Goal: Task Accomplishment & Management: Complete application form

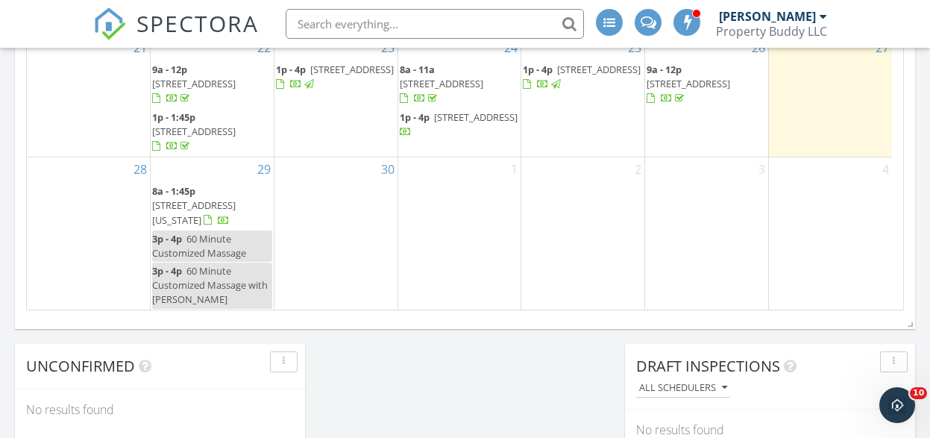
scroll to position [1212, 0]
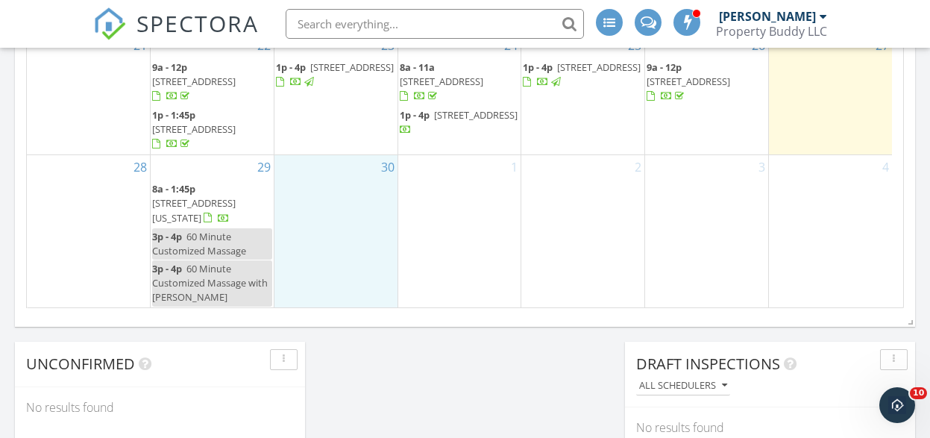
click at [358, 243] on div "30" at bounding box center [336, 231] width 123 height 152
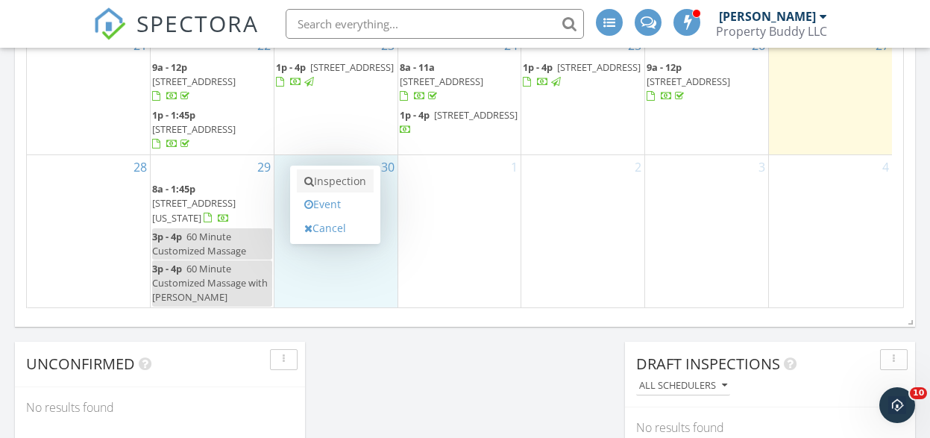
click at [351, 188] on link "Inspection" at bounding box center [335, 181] width 77 height 24
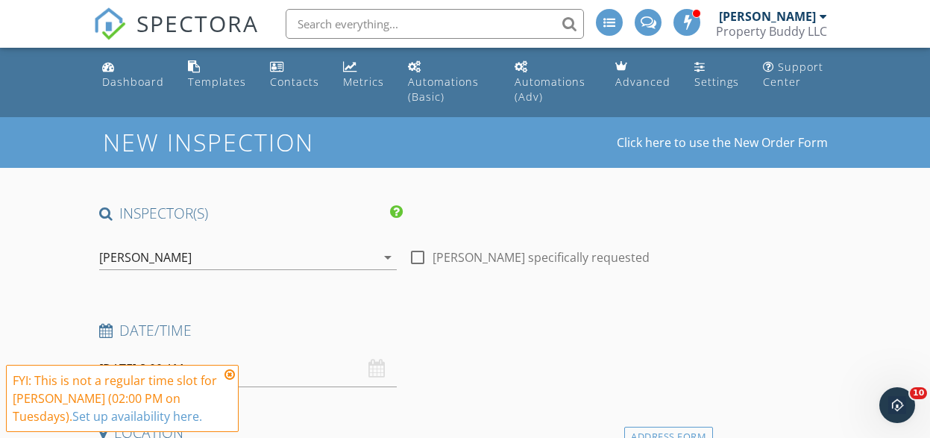
click at [227, 373] on icon at bounding box center [230, 375] width 10 height 12
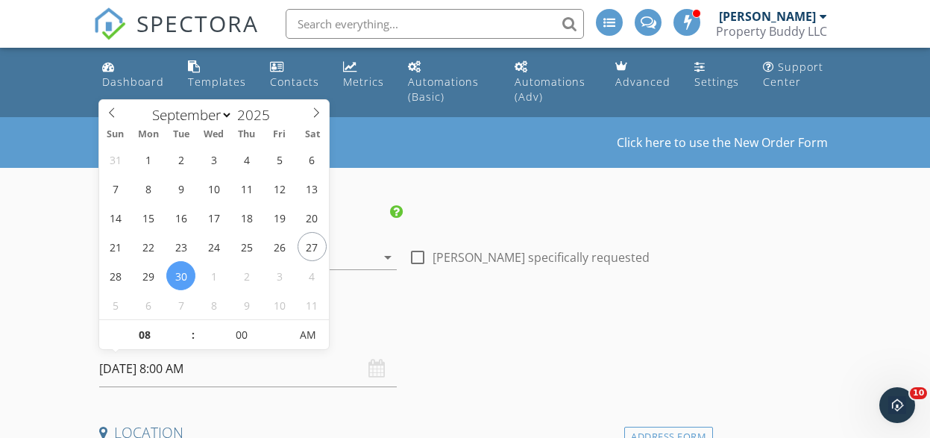
click at [227, 368] on input "09/30/2025 8:00 AM" at bounding box center [248, 369] width 298 height 37
type input "09"
type input "09/30/2025 9:00 AM"
click at [187, 323] on span at bounding box center [186, 327] width 10 height 15
type input "10"
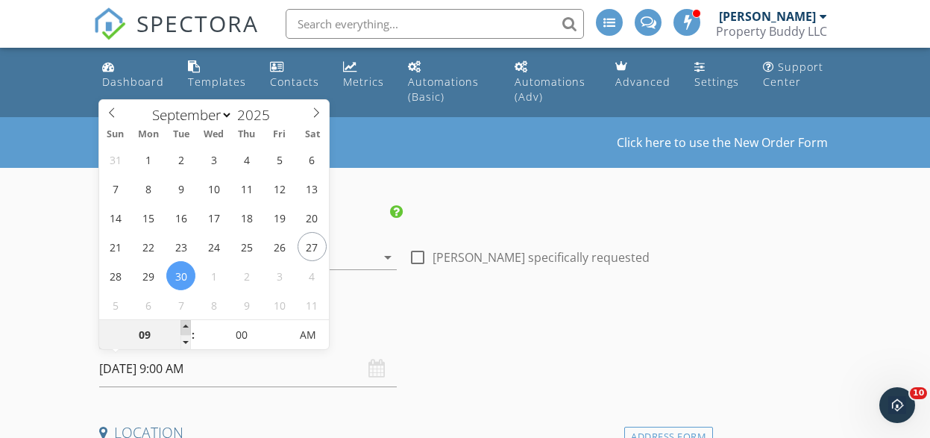
type input "09/30/2025 10:00 AM"
click at [187, 323] on span at bounding box center [186, 327] width 10 height 15
type input "11"
type input "09/30/2025 11:00 AM"
click at [187, 323] on span at bounding box center [186, 327] width 10 height 15
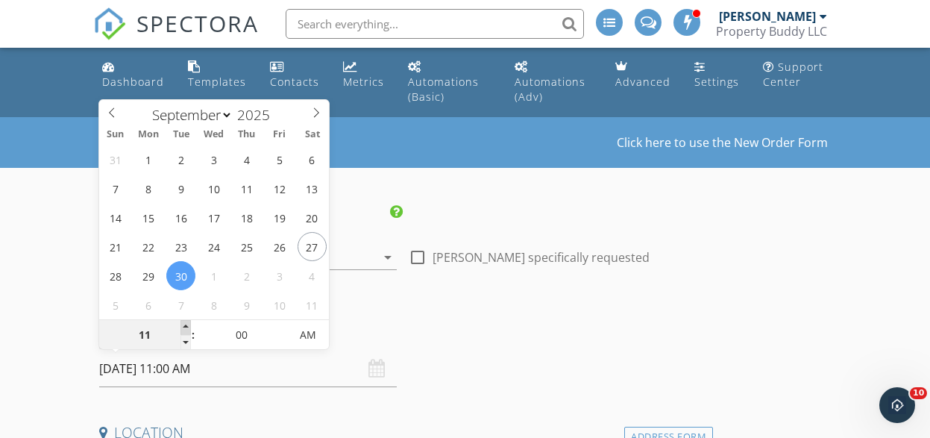
type input "12"
type input "09/30/2025 12:00 PM"
click at [187, 323] on span at bounding box center [186, 327] width 10 height 15
type input "01"
type input "09/30/2025 1:00 PM"
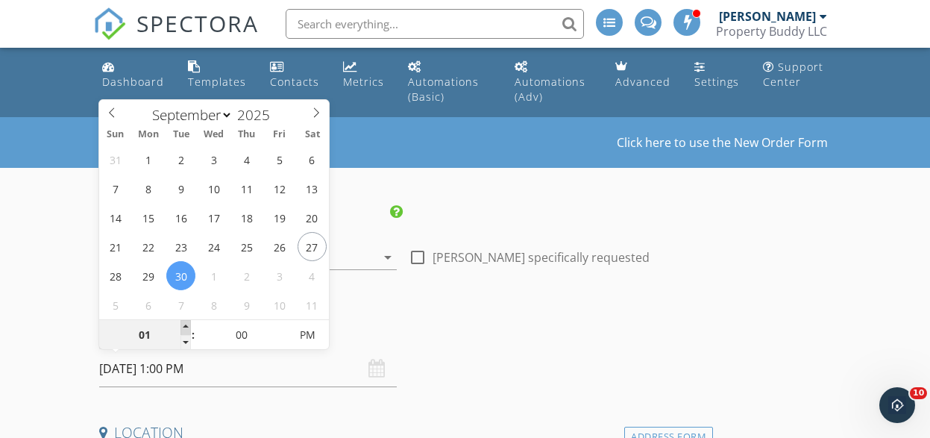
click at [187, 323] on span at bounding box center [186, 327] width 10 height 15
type input "02"
type input "09/30/2025 2:00 PM"
click at [187, 323] on span at bounding box center [186, 327] width 10 height 15
type input "03"
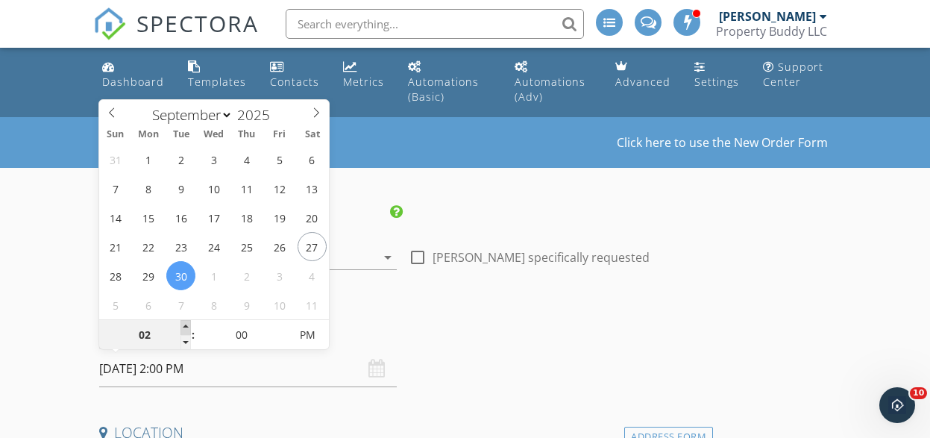
type input "09/30/2025 3:00 PM"
click at [187, 323] on span at bounding box center [186, 327] width 10 height 15
type input "04"
type input "09/30/2025 4:00 PM"
click at [187, 323] on span at bounding box center [186, 327] width 10 height 15
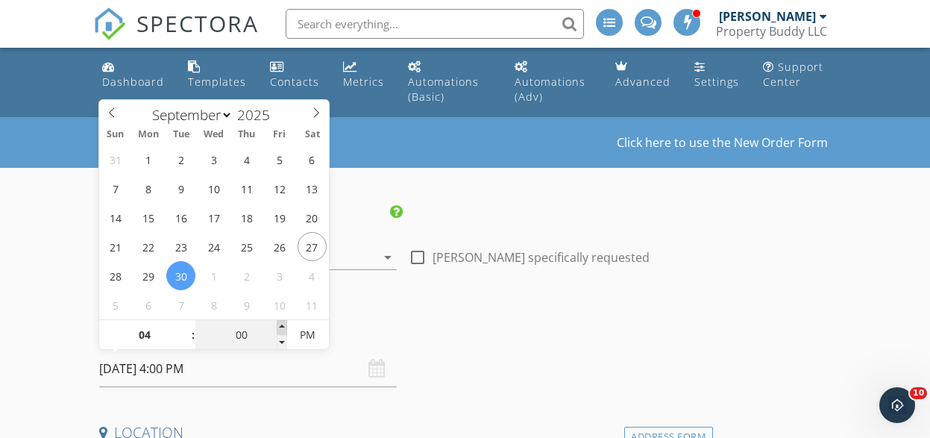
type input "05"
type input "09/30/2025 4:05 PM"
click at [284, 322] on span at bounding box center [282, 327] width 10 height 15
type input "10"
type input "09/30/2025 4:10 PM"
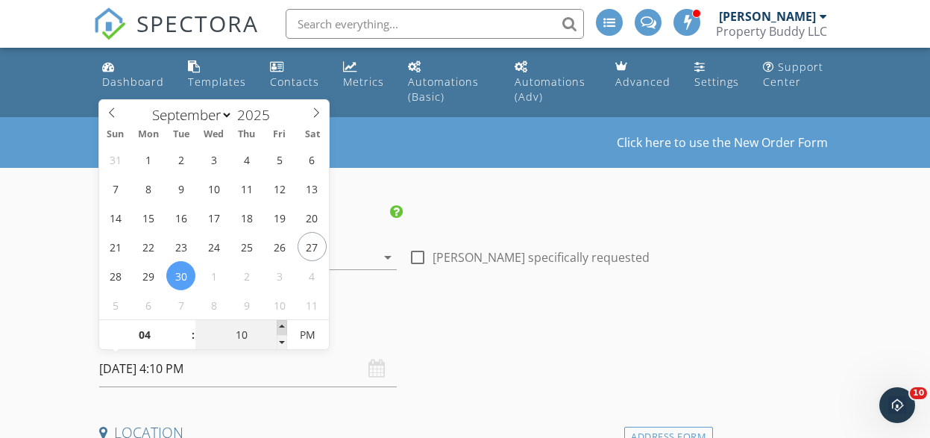
click at [284, 322] on span at bounding box center [282, 327] width 10 height 15
type input "15"
type input "09/30/2025 4:15 PM"
click at [284, 322] on span at bounding box center [282, 327] width 10 height 15
type input "20"
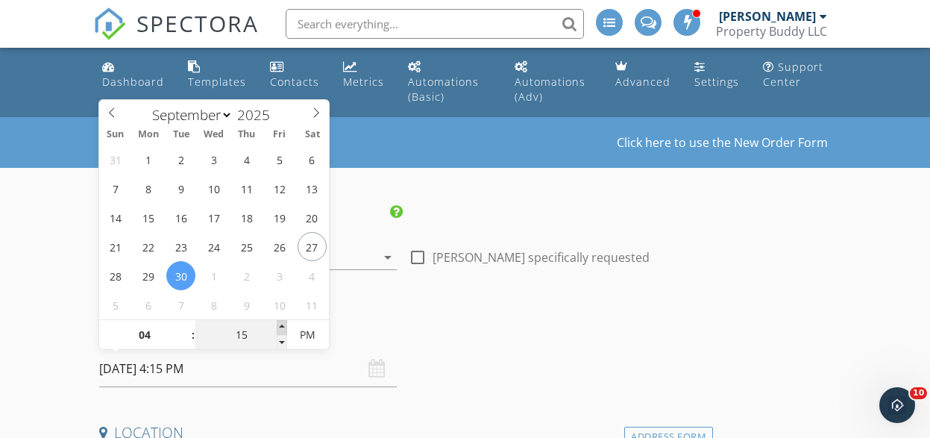
type input "09/30/2025 4:20 PM"
click at [284, 322] on span at bounding box center [282, 327] width 10 height 15
type input "25"
type input "09/30/2025 4:25 PM"
click at [284, 322] on span at bounding box center [282, 327] width 10 height 15
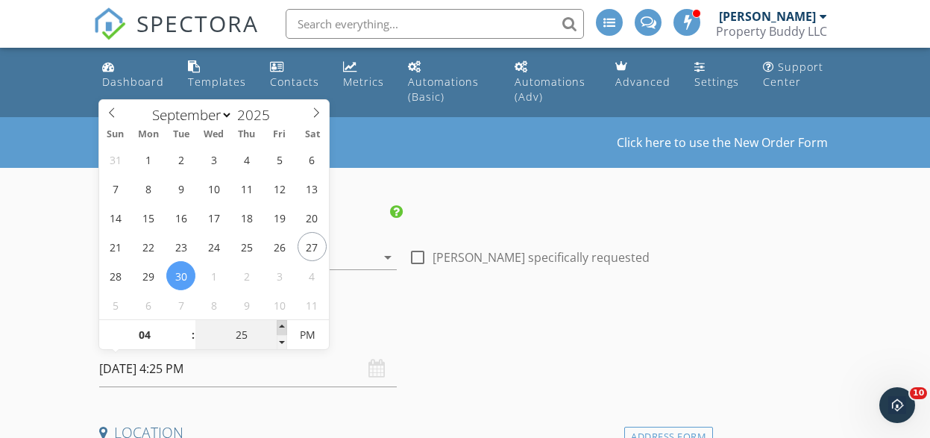
type input "30"
type input "[DATE] 4:30 PM"
click at [284, 322] on span at bounding box center [282, 327] width 10 height 15
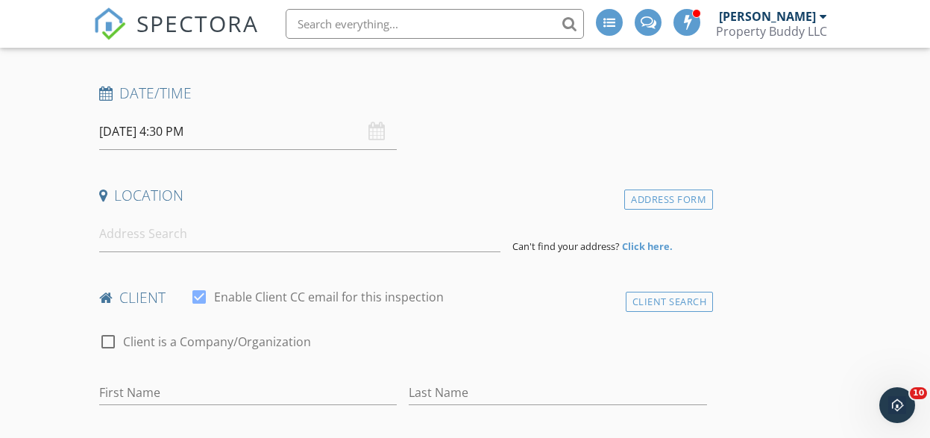
scroll to position [240, 0]
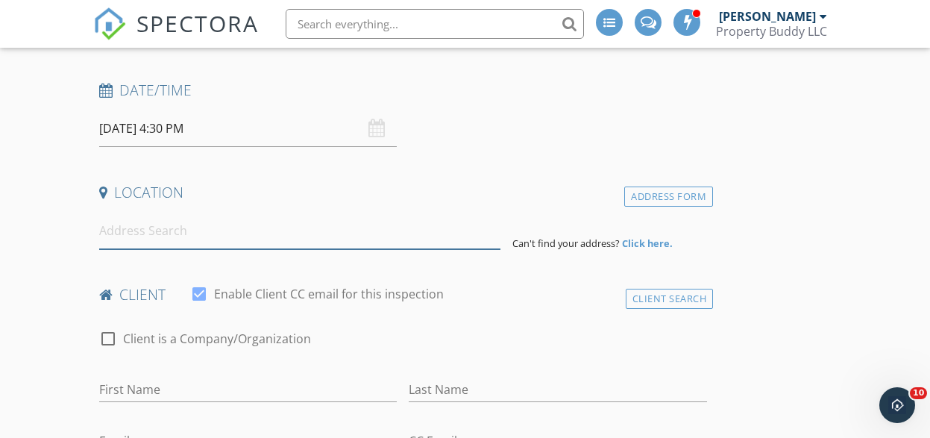
click at [148, 236] on input at bounding box center [299, 231] width 401 height 37
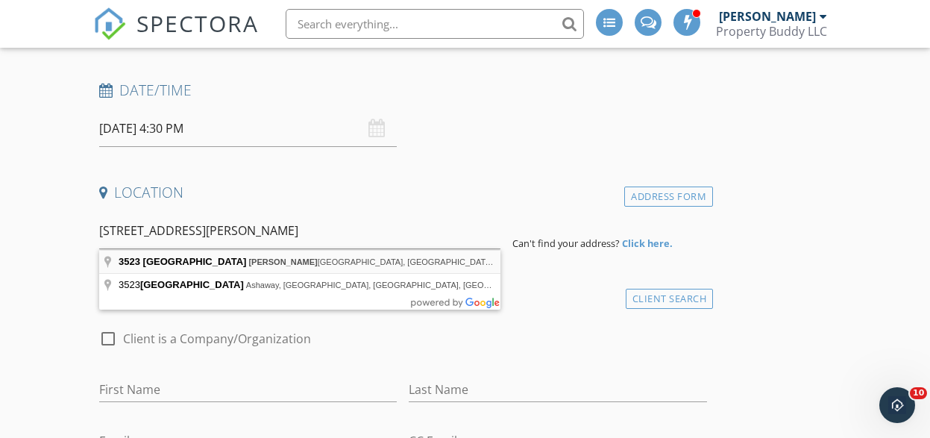
type input "3523 Valley Drive, Bethel Park, PA, USA"
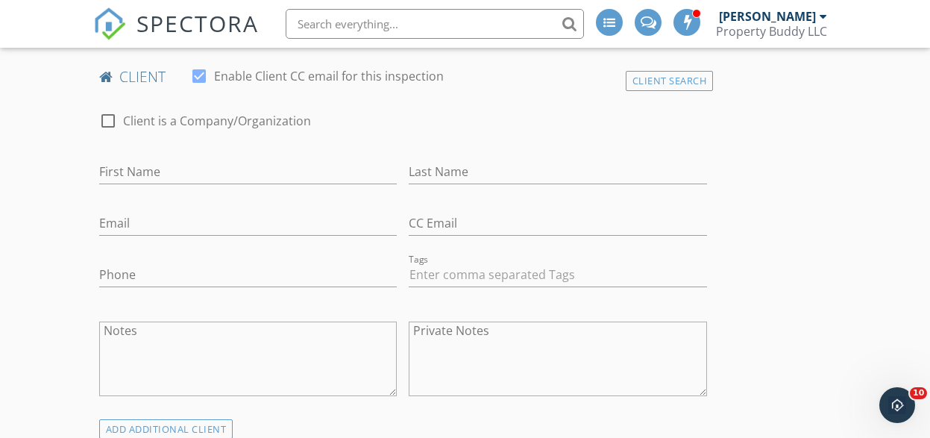
scroll to position [779, 0]
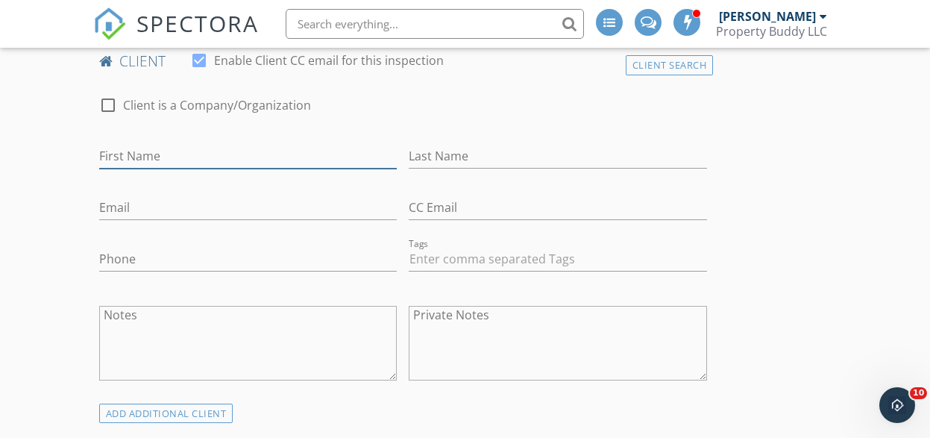
click at [172, 148] on input "First Name" at bounding box center [248, 156] width 298 height 25
type input "[PERSON_NAME]"
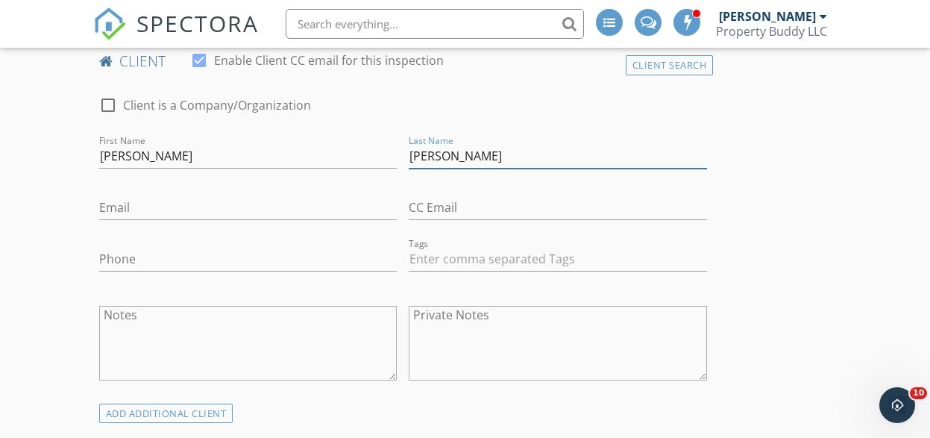
type input "[PERSON_NAME]"
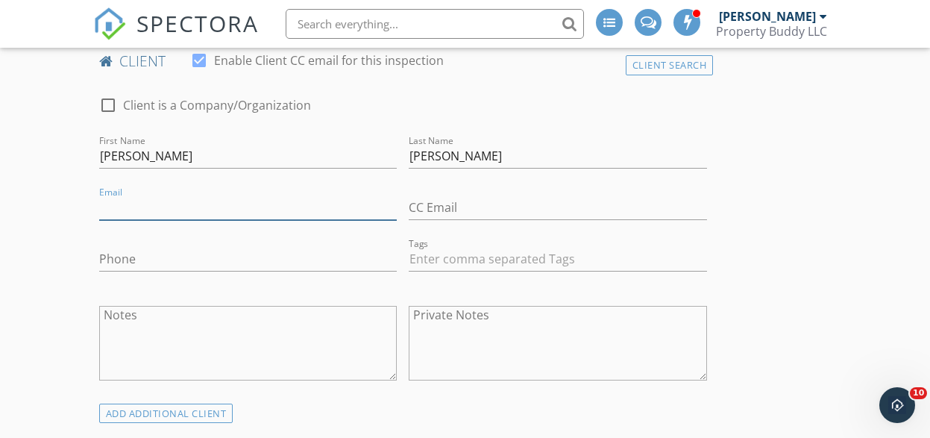
click at [157, 203] on input "Email" at bounding box center [248, 207] width 298 height 25
type input "4"
type input "[EMAIL_ADDRESS][DOMAIN_NAME]"
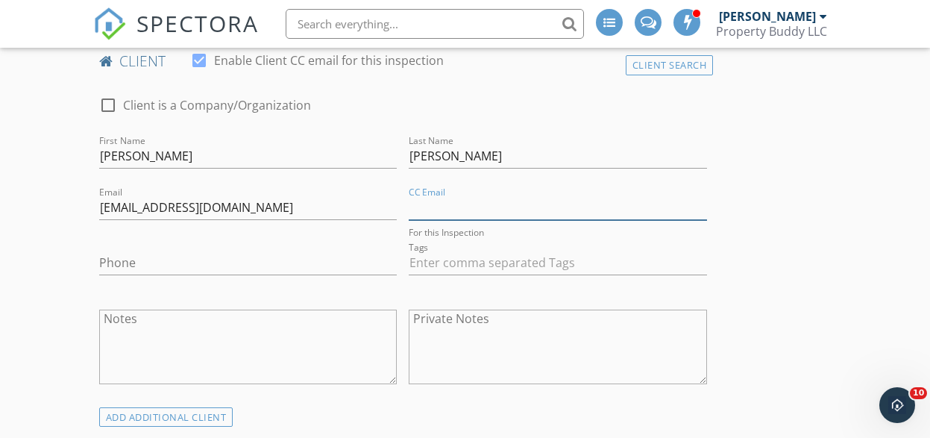
click at [432, 207] on input "CC Email" at bounding box center [558, 207] width 298 height 25
type input "[EMAIL_ADDRESS][DOMAIN_NAME]"
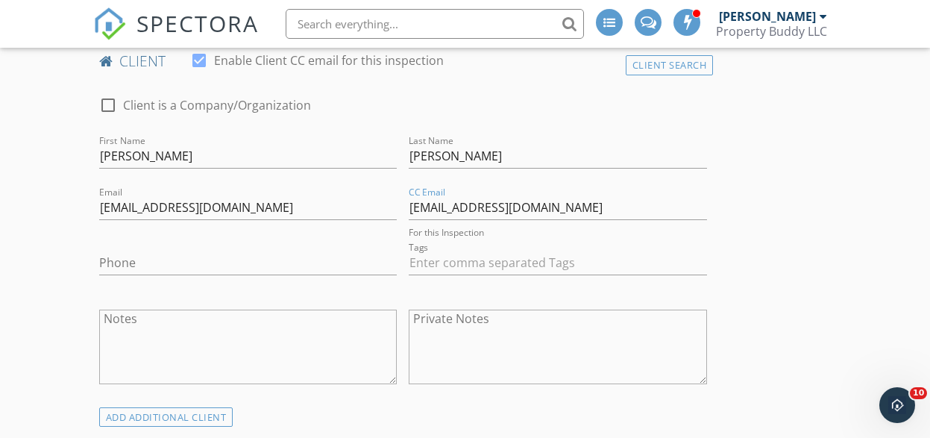
click at [259, 250] on div "Phone" at bounding box center [248, 266] width 298 height 48
click at [230, 260] on input "Phone" at bounding box center [248, 259] width 298 height 25
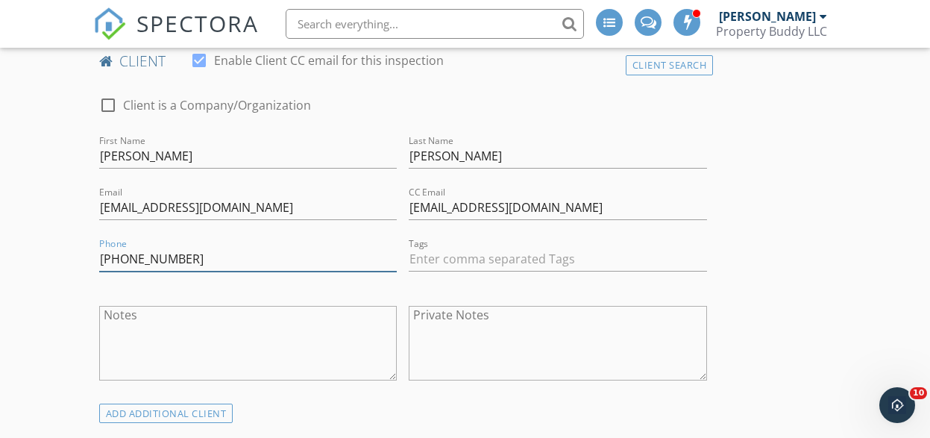
type input "[PHONE_NUMBER]"
click at [155, 328] on textarea "Notes" at bounding box center [248, 343] width 298 height 75
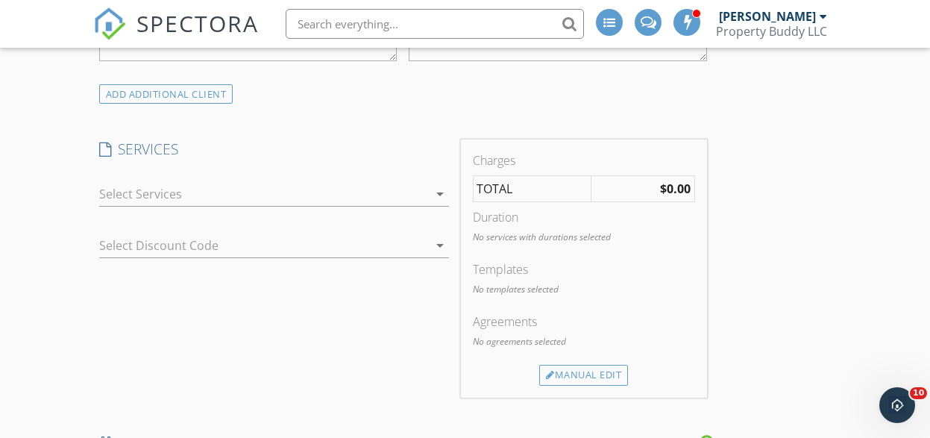
scroll to position [1100, 0]
click at [220, 190] on div at bounding box center [263, 192] width 329 height 24
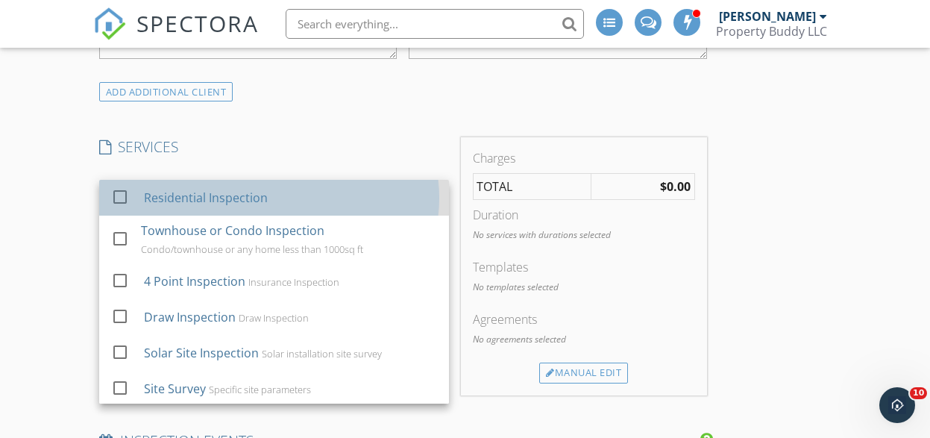
click at [215, 200] on div "Residential Inspection" at bounding box center [206, 198] width 124 height 18
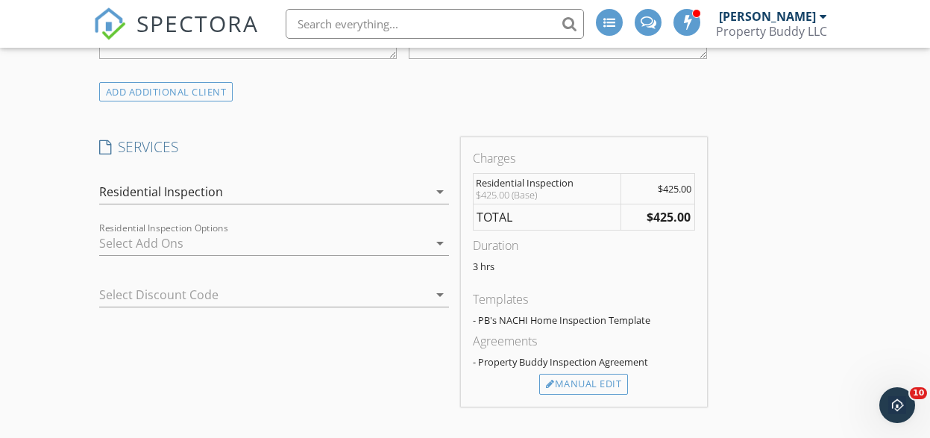
click at [198, 247] on div at bounding box center [263, 243] width 329 height 24
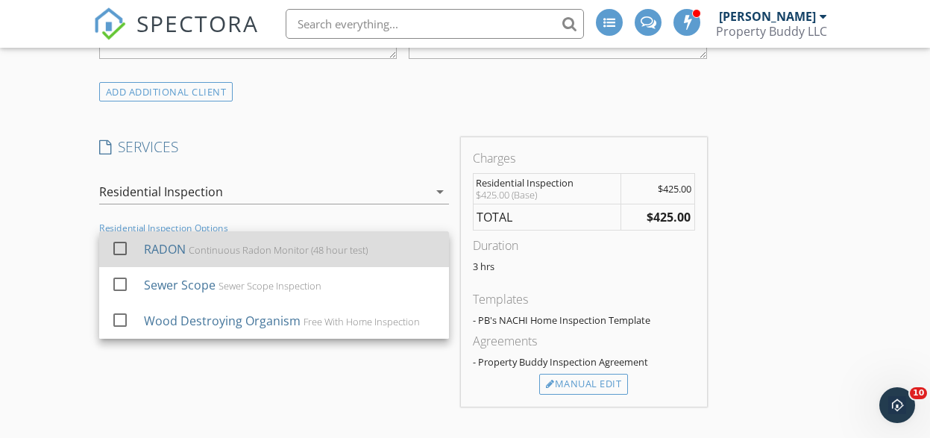
click at [180, 255] on div "RADON" at bounding box center [165, 249] width 42 height 18
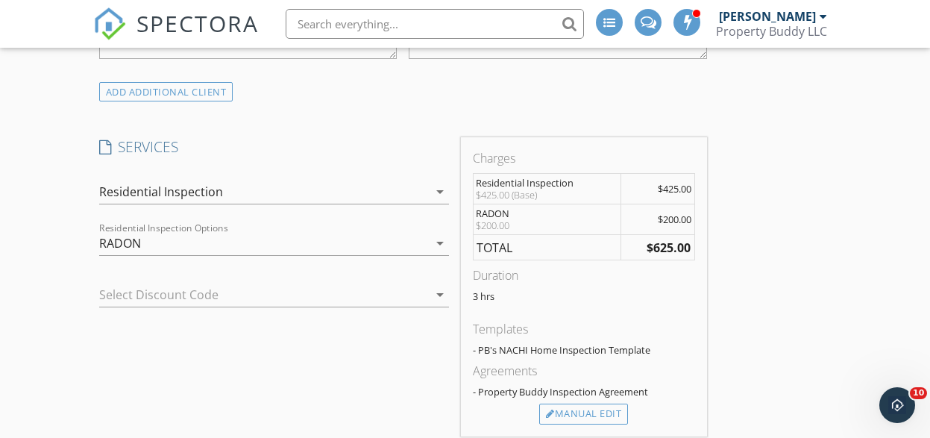
click at [274, 245] on div "RADON" at bounding box center [263, 243] width 329 height 24
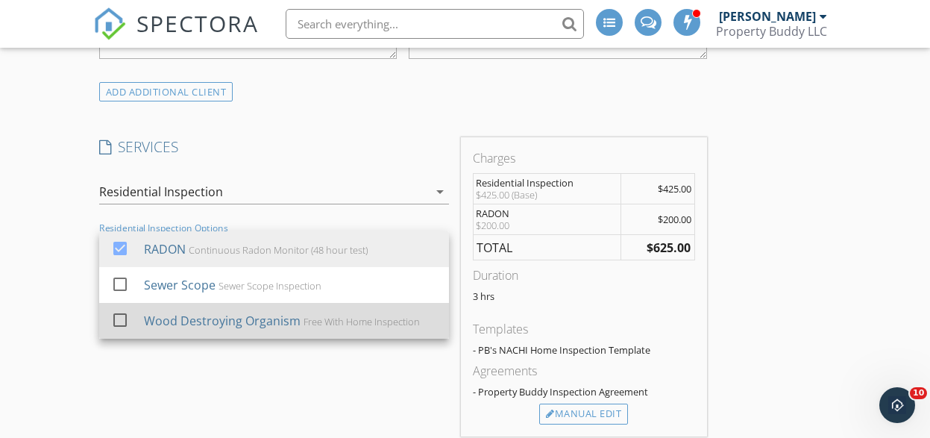
click at [209, 323] on div "Wood Destroying Organism" at bounding box center [222, 321] width 157 height 18
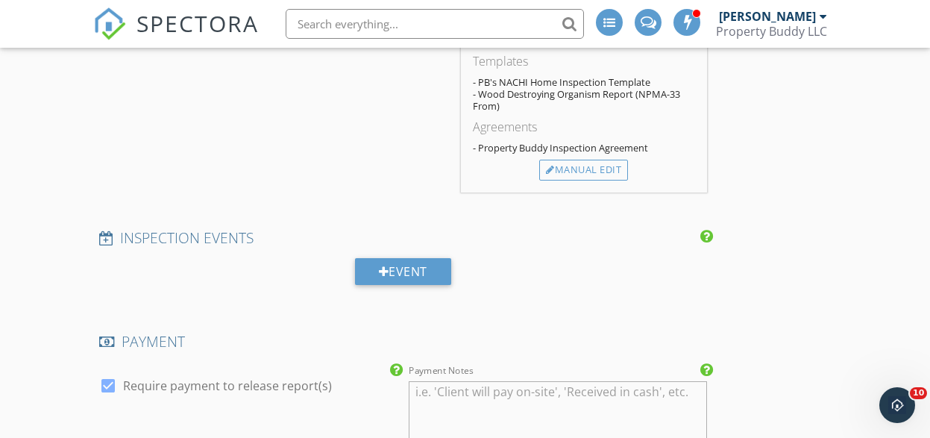
scroll to position [1407, 0]
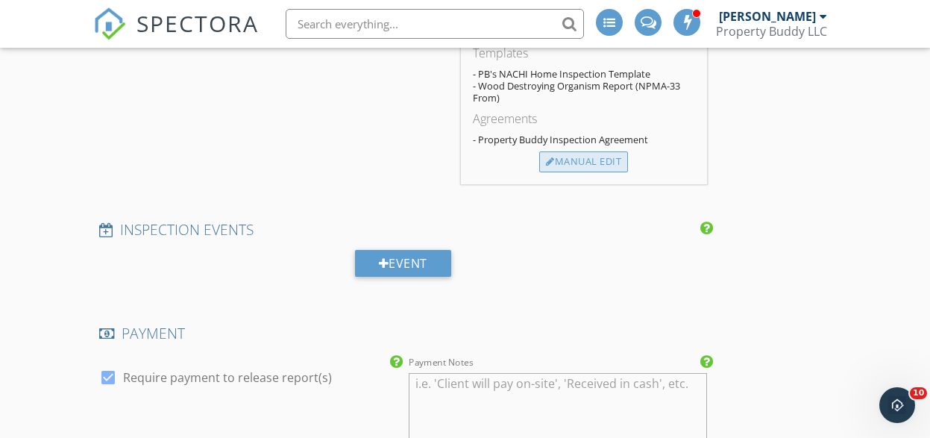
click at [588, 163] on div "Manual Edit" at bounding box center [583, 161] width 89 height 21
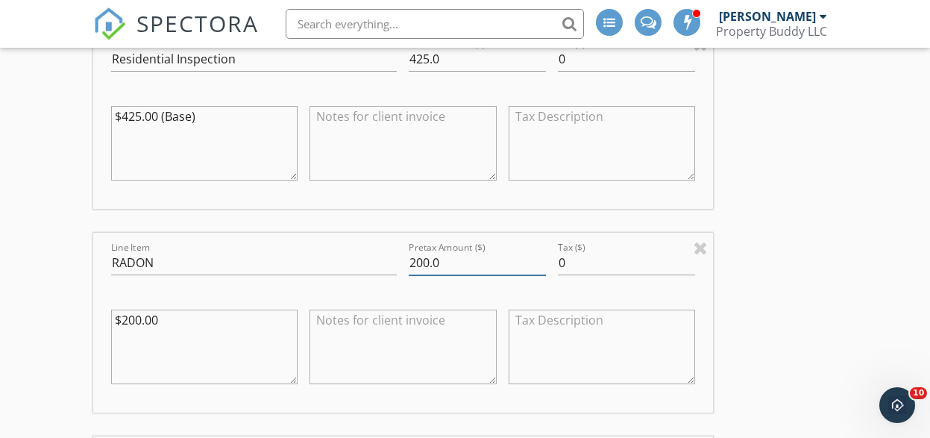
click at [420, 261] on input "200.0" at bounding box center [477, 263] width 137 height 25
type input "150.0"
click at [132, 322] on textarea "$200.00" at bounding box center [204, 347] width 186 height 75
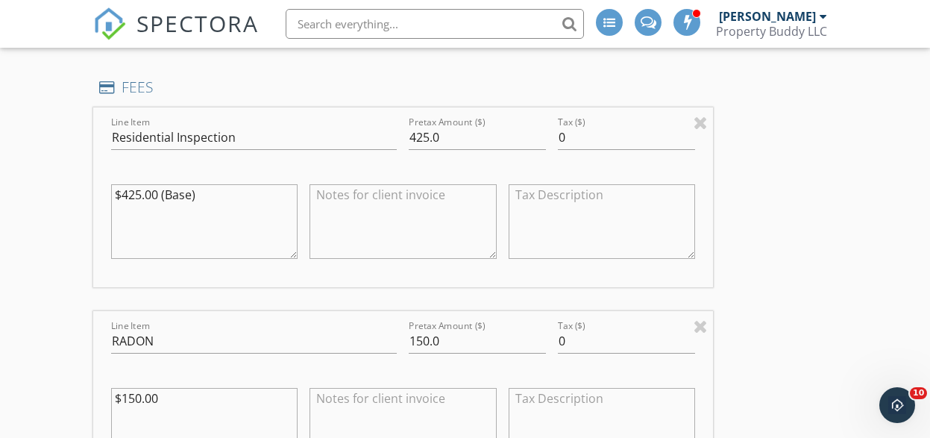
scroll to position [1279, 0]
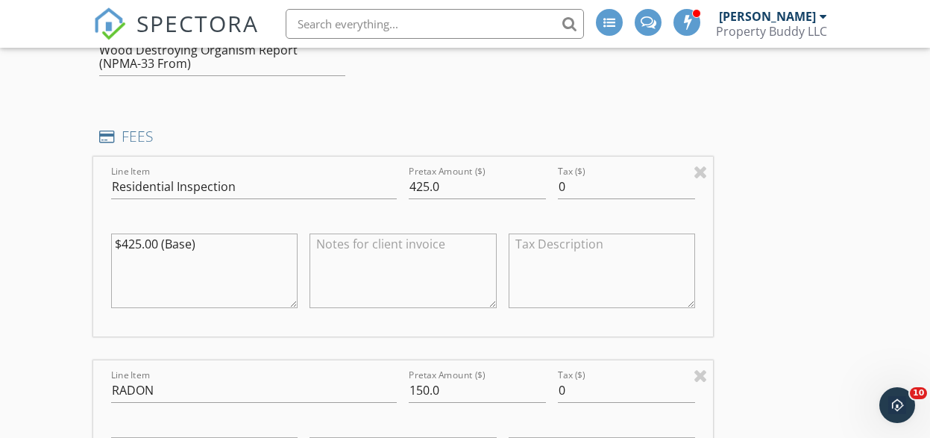
type textarea "$150.00"
click at [427, 187] on input "425.0" at bounding box center [477, 187] width 137 height 25
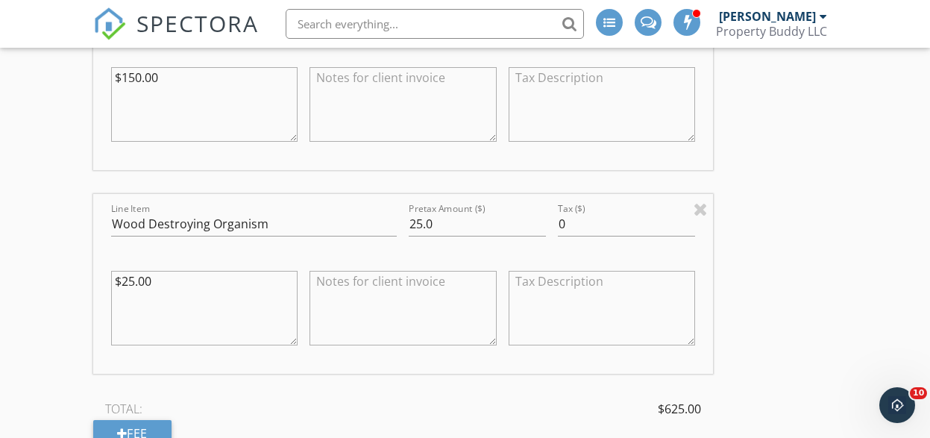
scroll to position [1652, 0]
type input "450.0"
click at [420, 219] on input "25.0" at bounding box center [477, 222] width 137 height 25
type input "50.0"
click at [795, 299] on div "INSPECTOR(S) check_box Jake Boyer PRIMARY Jake Boyer arrow_drop_down check_box_…" at bounding box center [465, 241] width 744 height 3379
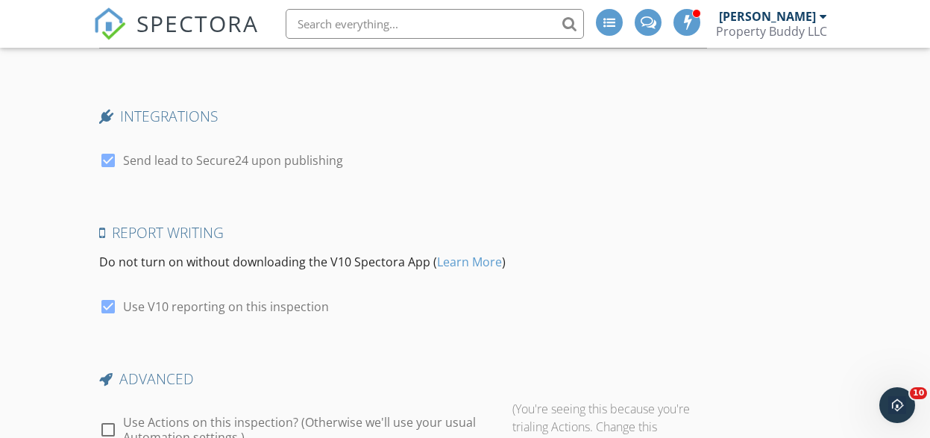
scroll to position [3086, 0]
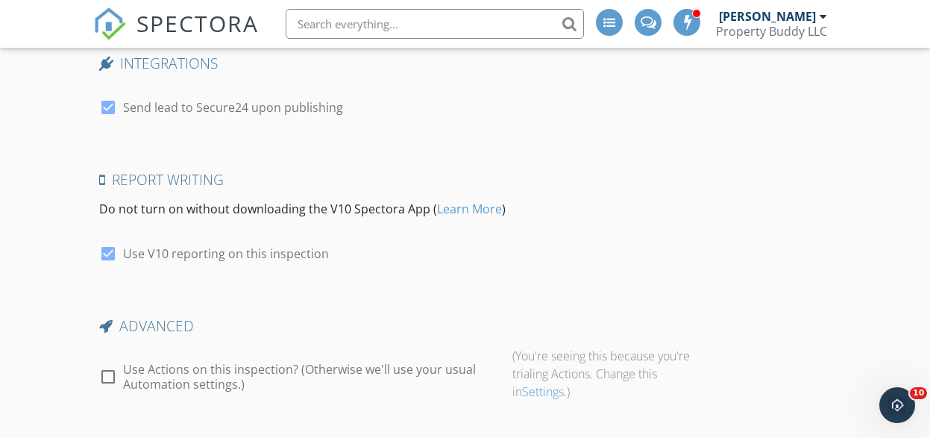
click at [105, 110] on div at bounding box center [107, 107] width 25 height 25
checkbox input "false"
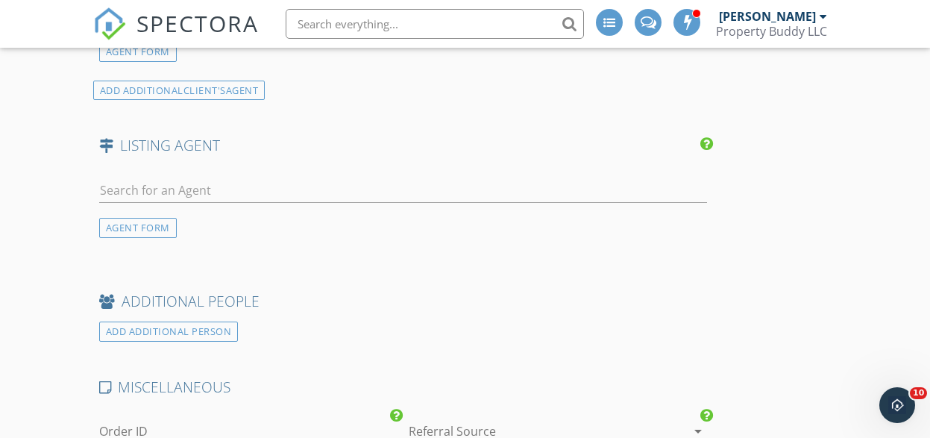
scroll to position [2476, 0]
click at [144, 229] on div "AGENT FORM" at bounding box center [138, 230] width 78 height 20
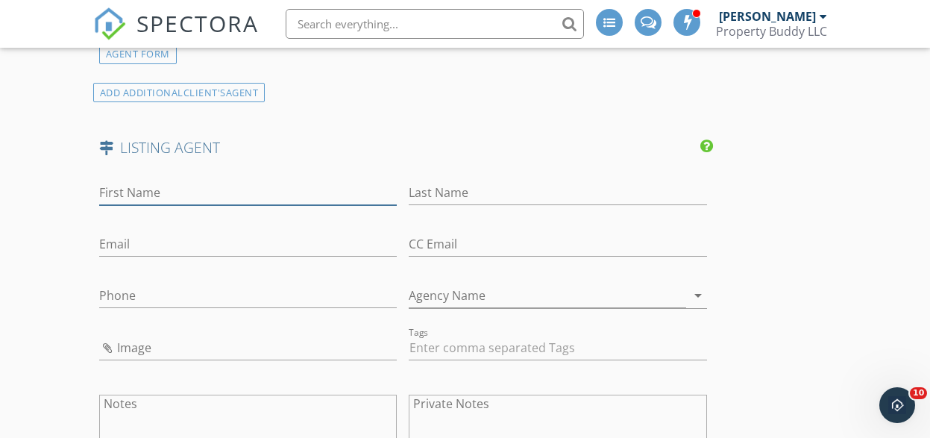
click at [156, 187] on input "First Name" at bounding box center [248, 193] width 298 height 25
type input "Loralie"
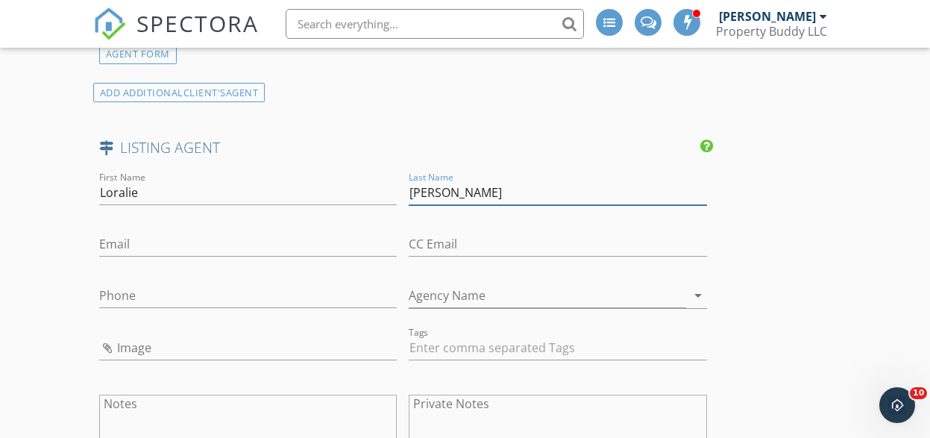
type input "Bruce"
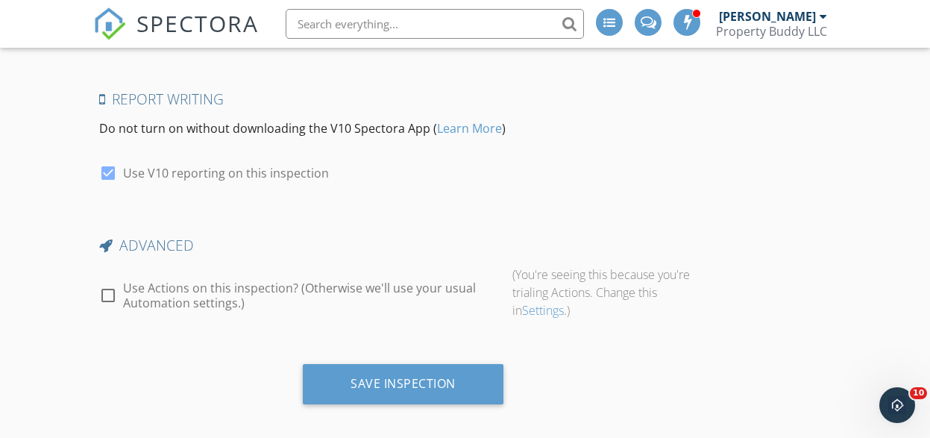
scroll to position [3472, 0]
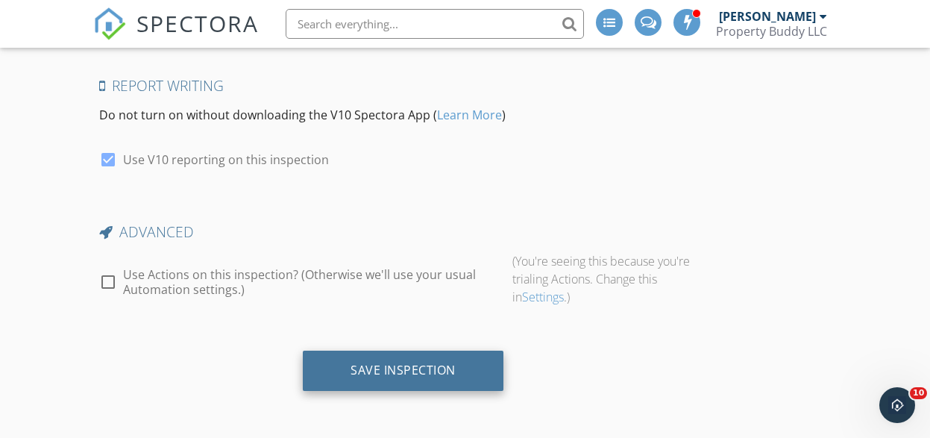
type input "[EMAIL_ADDRESS][DOMAIN_NAME]"
click at [404, 387] on div "Save Inspection" at bounding box center [403, 371] width 201 height 40
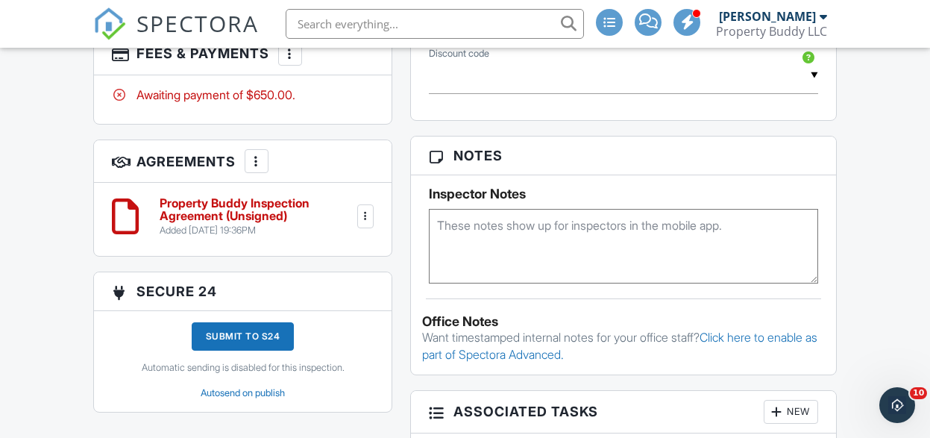
scroll to position [1720, 0]
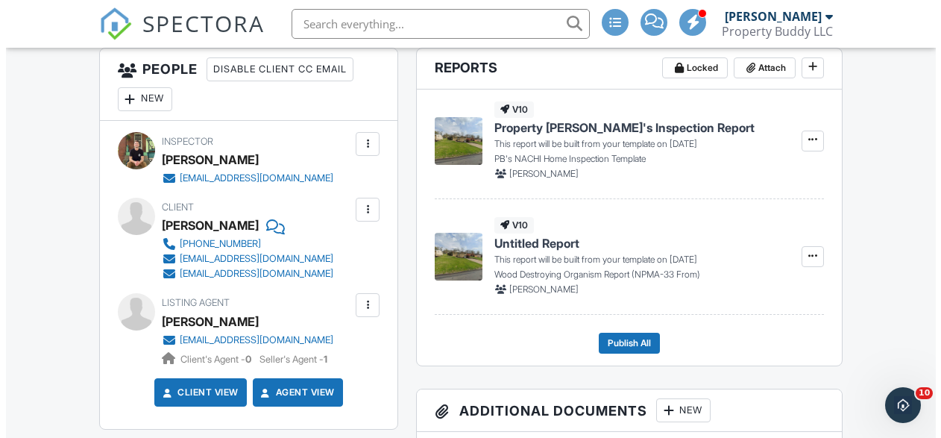
scroll to position [435, 0]
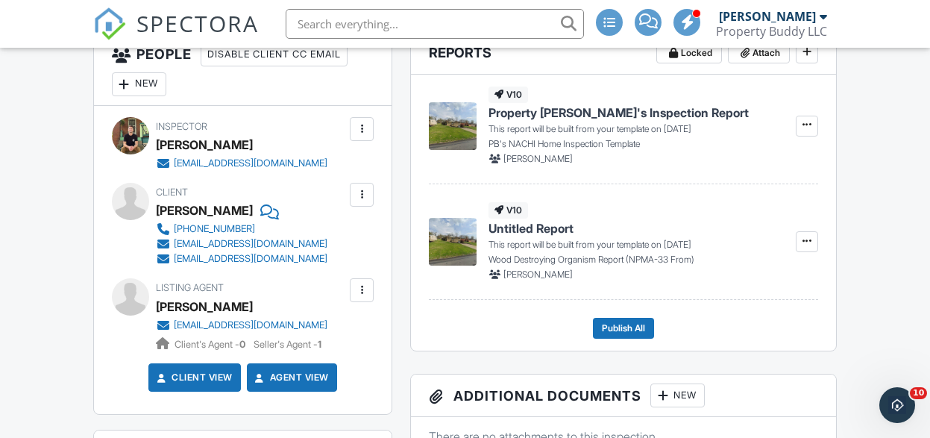
click at [369, 292] on div at bounding box center [362, 290] width 24 height 24
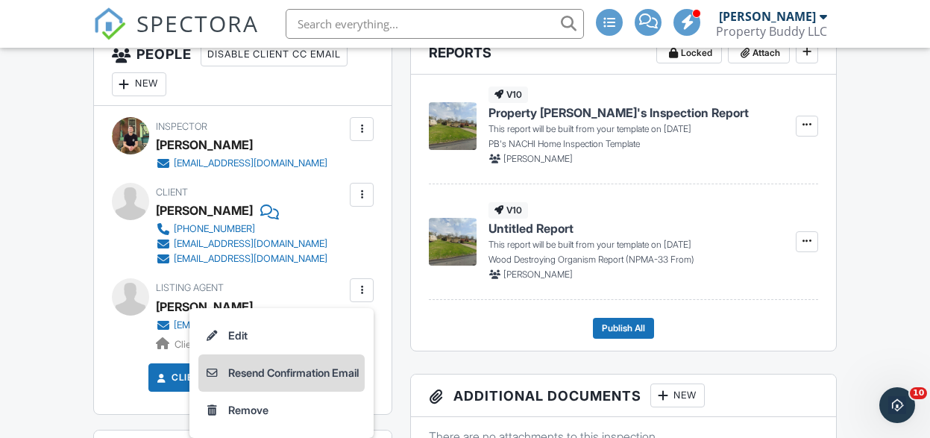
click at [308, 369] on li "Resend Confirmation Email" at bounding box center [281, 372] width 166 height 37
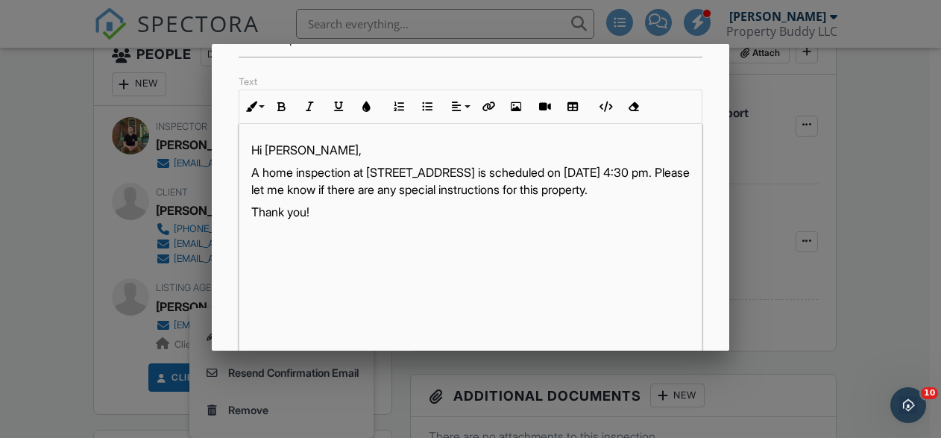
scroll to position [178, 0]
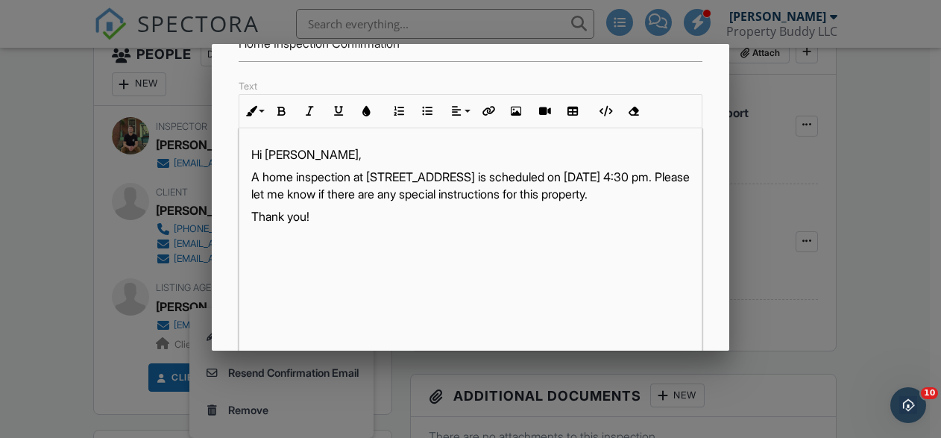
click at [339, 153] on p "Hi [PERSON_NAME]," at bounding box center [470, 154] width 439 height 16
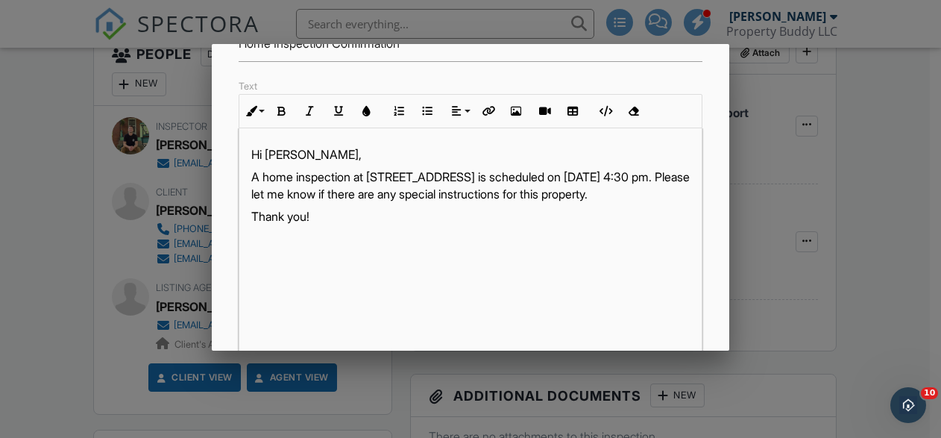
drag, startPoint x: 409, startPoint y: 210, endPoint x: 389, endPoint y: 193, distance: 26.5
click at [389, 193] on p "A home inspection at [STREET_ADDRESS] is scheduled on [DATE] 4:30 pm. Please le…" at bounding box center [470, 186] width 439 height 34
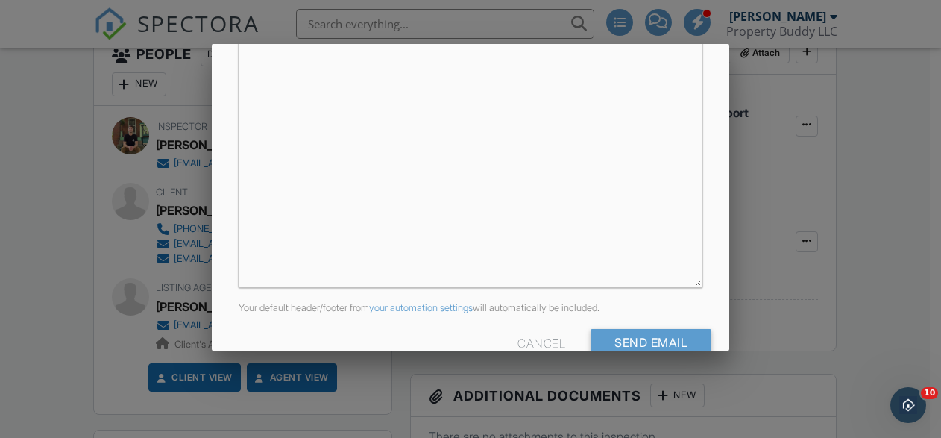
scroll to position [427, 0]
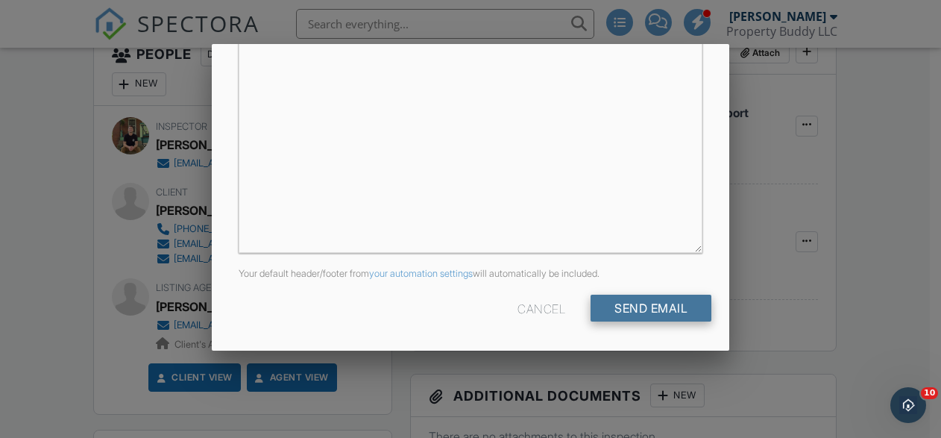
click at [639, 310] on input "Send Email" at bounding box center [651, 308] width 121 height 27
